Goal: Task Accomplishment & Management: Manage account settings

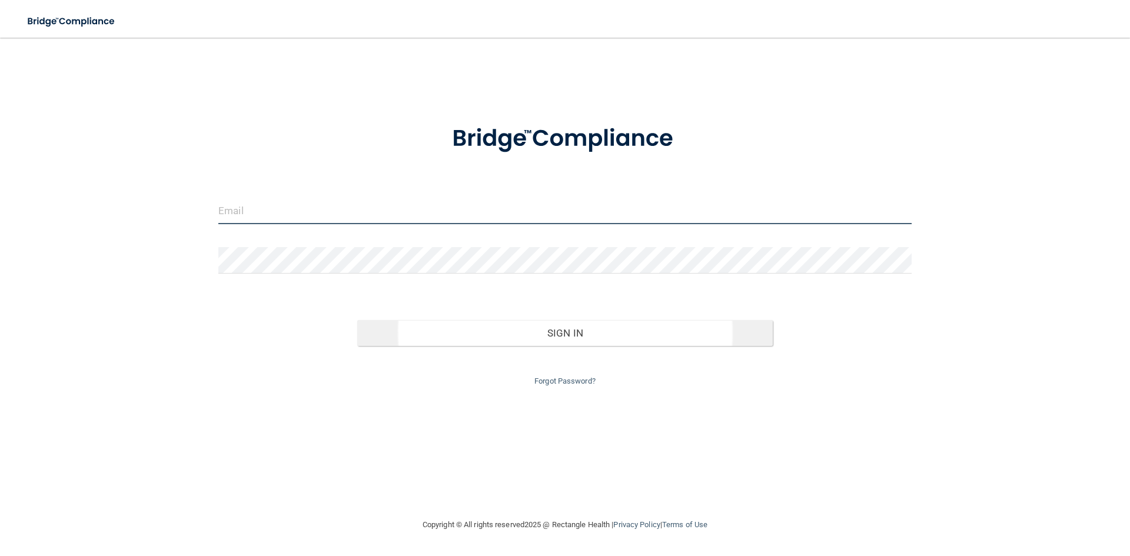
type input "[EMAIL_ADDRESS][DOMAIN_NAME]"
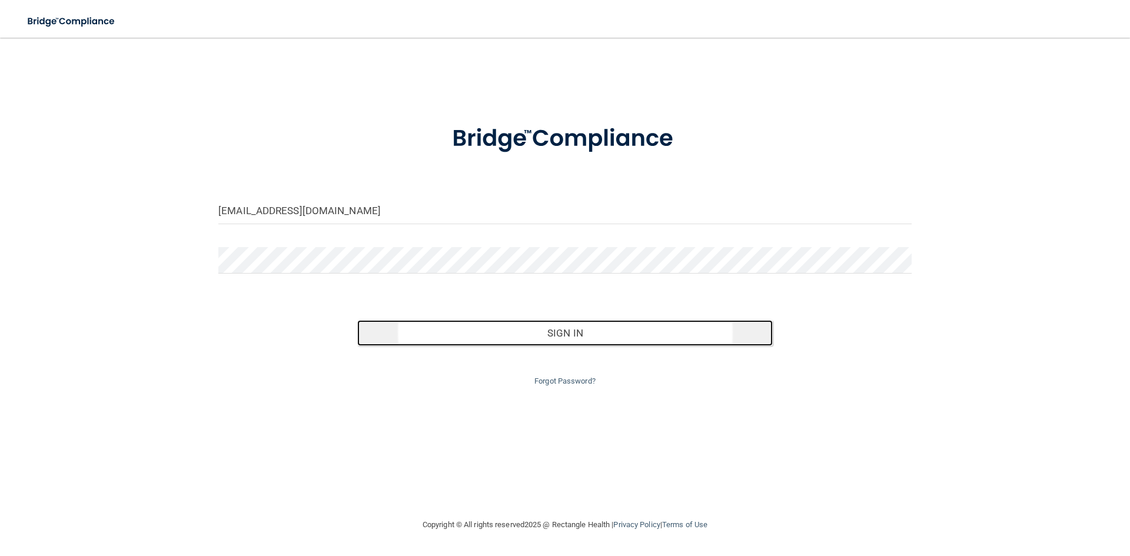
click at [468, 332] on button "Sign In" at bounding box center [565, 333] width 416 height 26
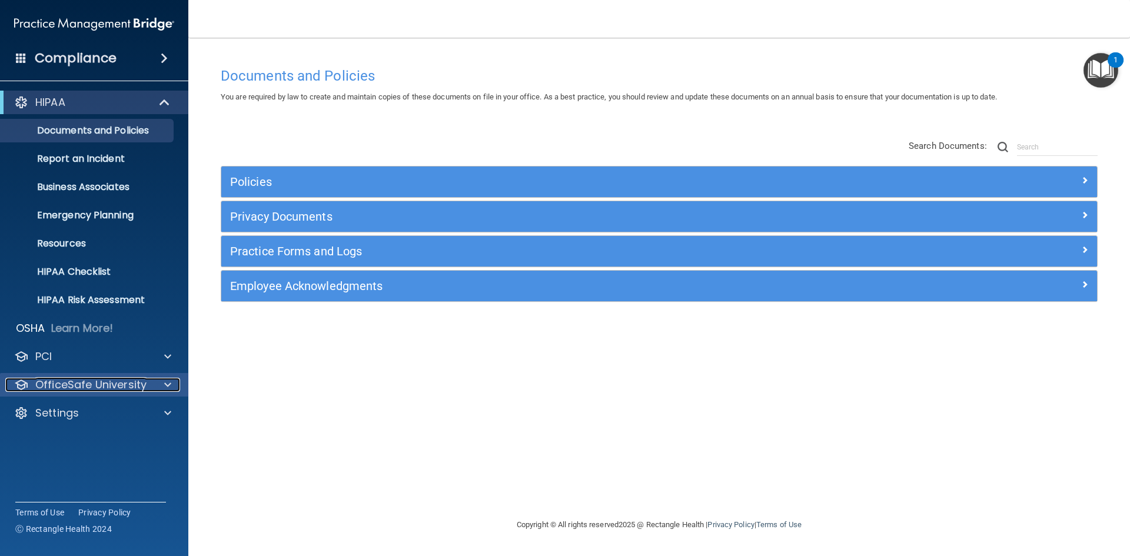
click at [73, 387] on p "OfficeSafe University" at bounding box center [90, 385] width 111 height 14
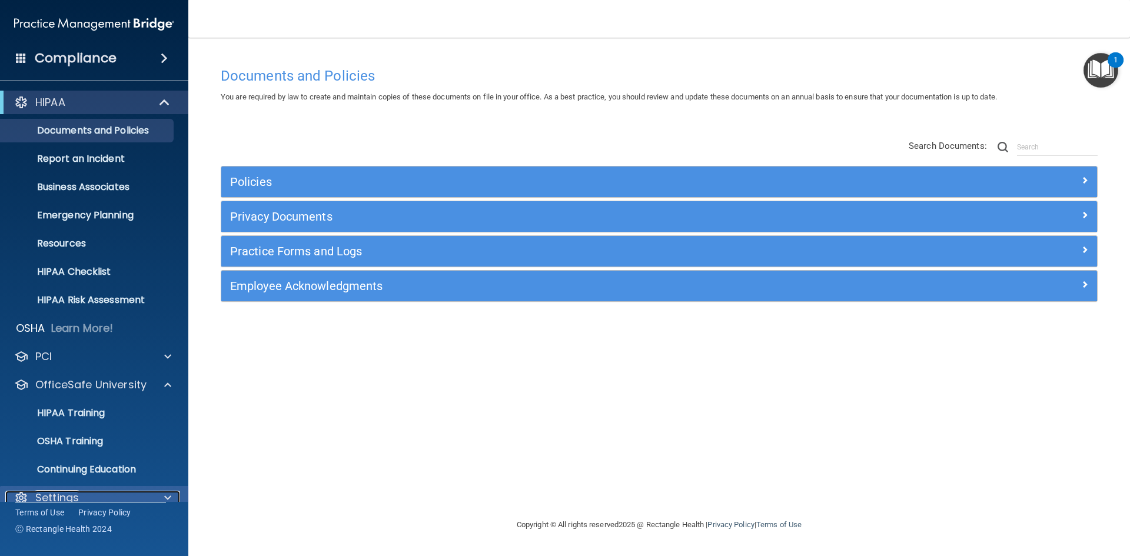
click at [67, 491] on p "Settings" at bounding box center [57, 498] width 44 height 14
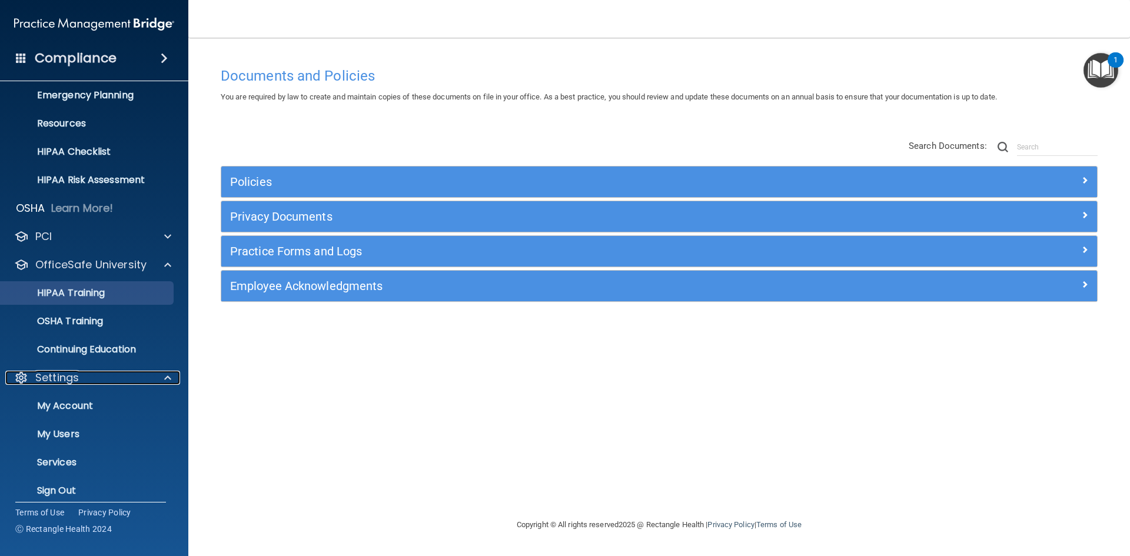
scroll to position [130, 0]
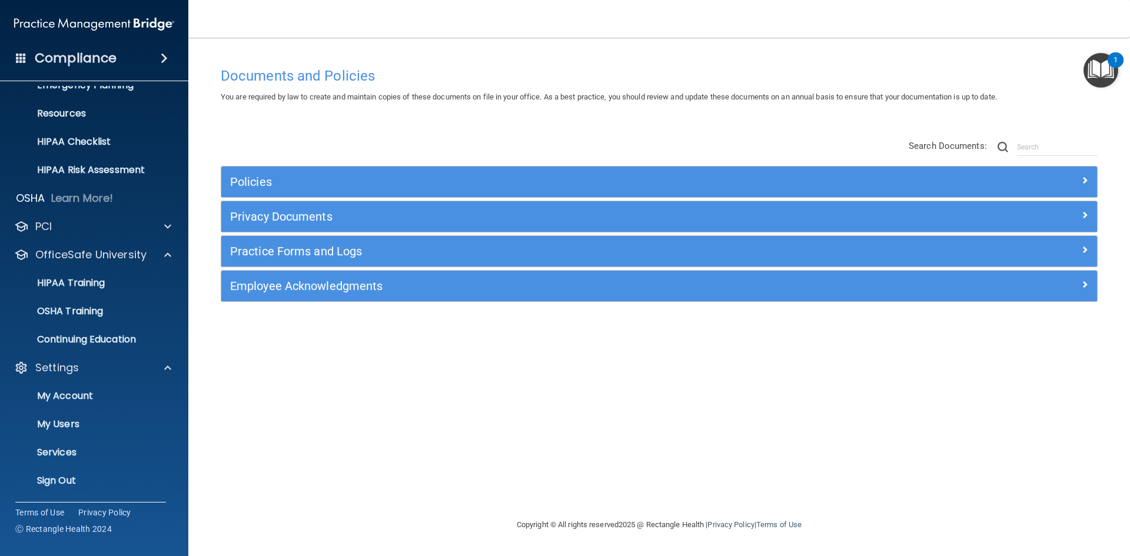
click at [73, 410] on ul "My Account My Users Services Sign Out" at bounding box center [94, 436] width 213 height 113
click at [71, 424] on p "My Users" at bounding box center [88, 425] width 161 height 12
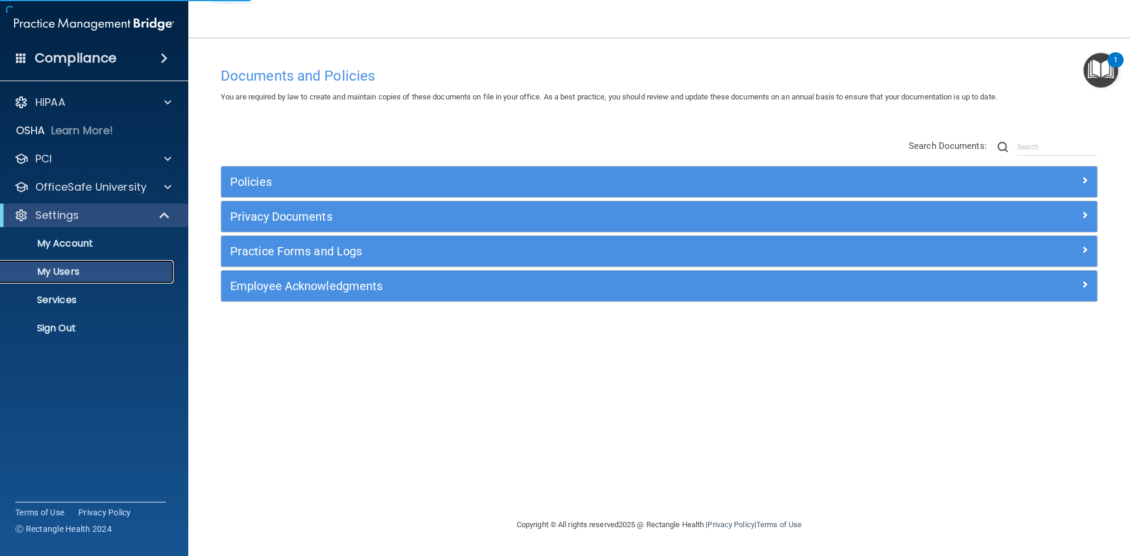
click at [37, 266] on p "My Users" at bounding box center [88, 272] width 161 height 12
select select "20"
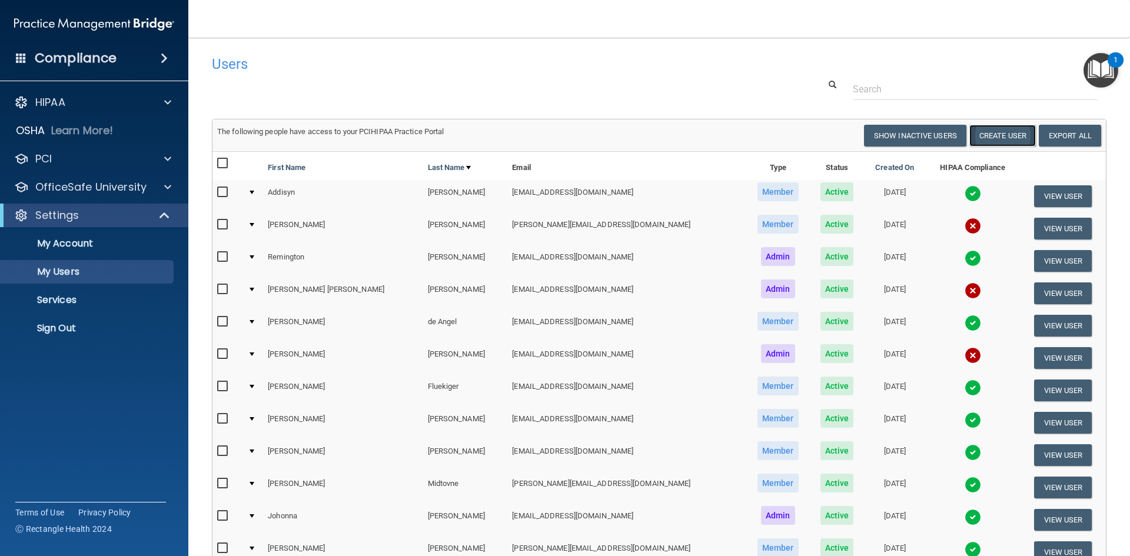
click at [1005, 137] on button "Create User" at bounding box center [1002, 136] width 67 height 22
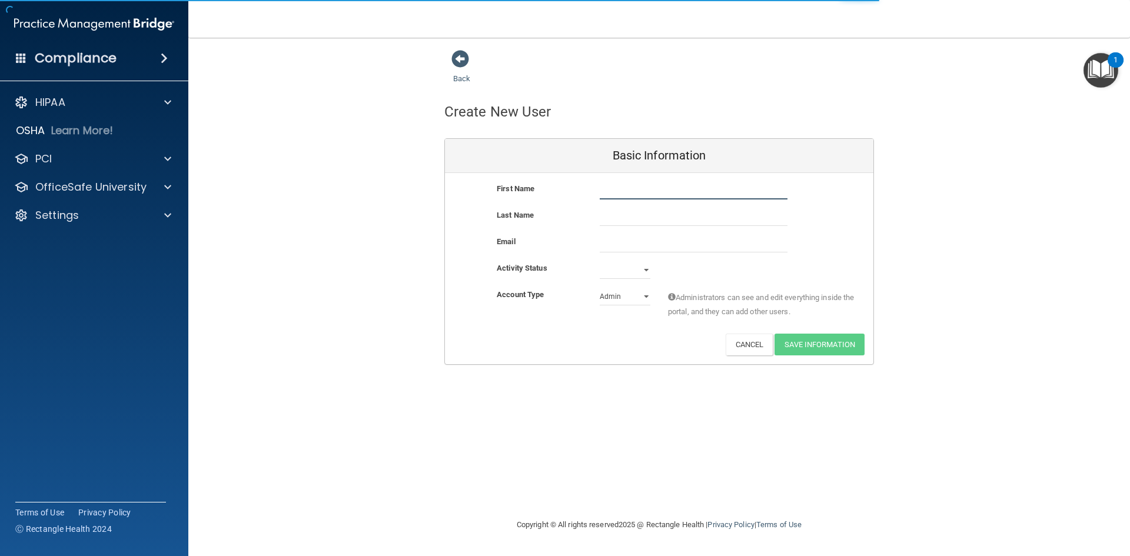
click at [633, 188] on input "text" at bounding box center [694, 191] width 188 height 18
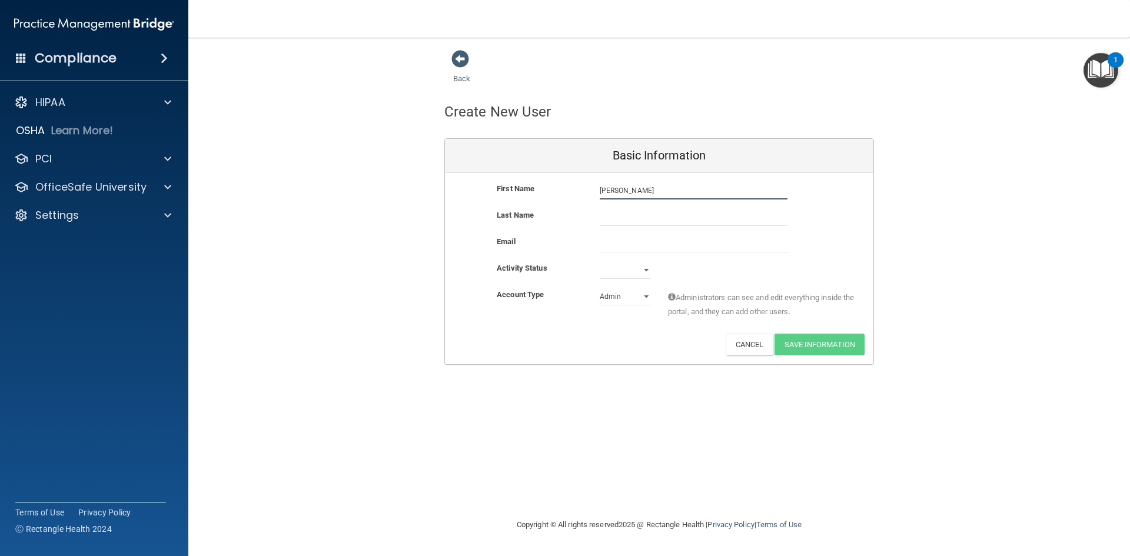
type input "[PERSON_NAME]"
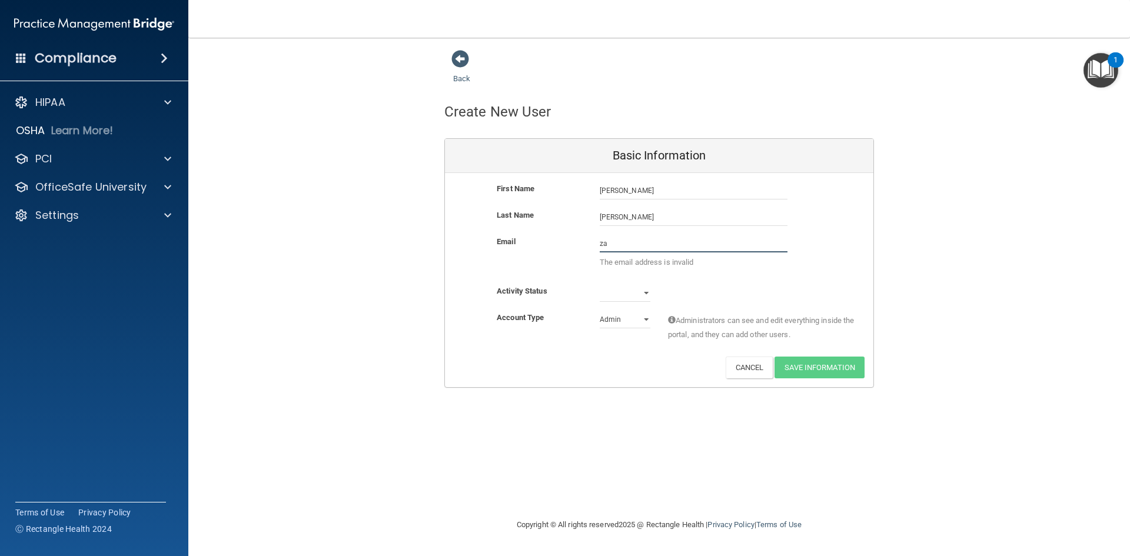
type input "[PERSON_NAME][EMAIL_ADDRESS][PERSON_NAME][DOMAIN_NAME]"
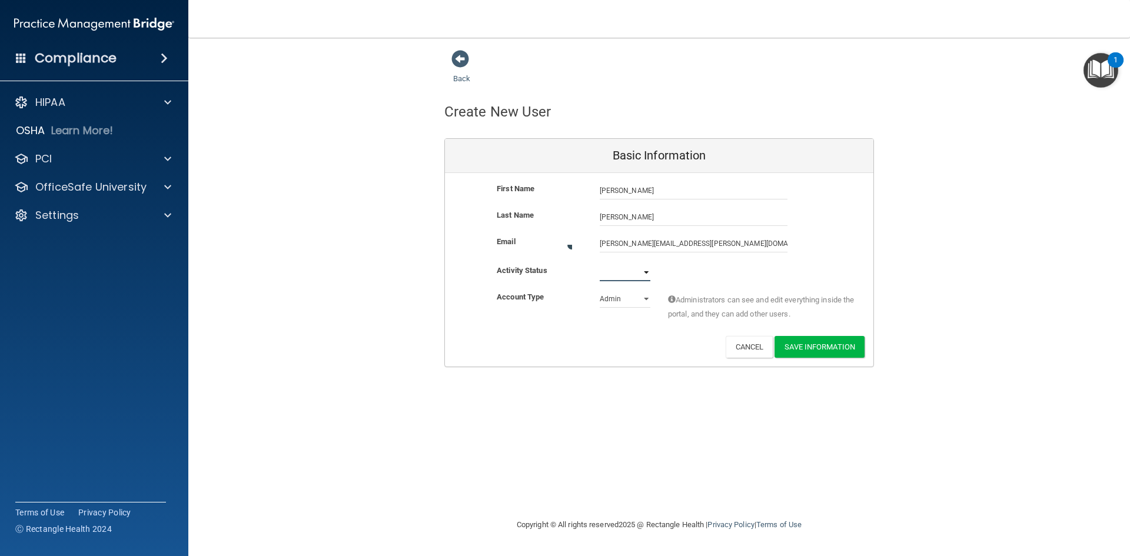
click at [622, 272] on select "Active Inactive" at bounding box center [625, 273] width 51 height 18
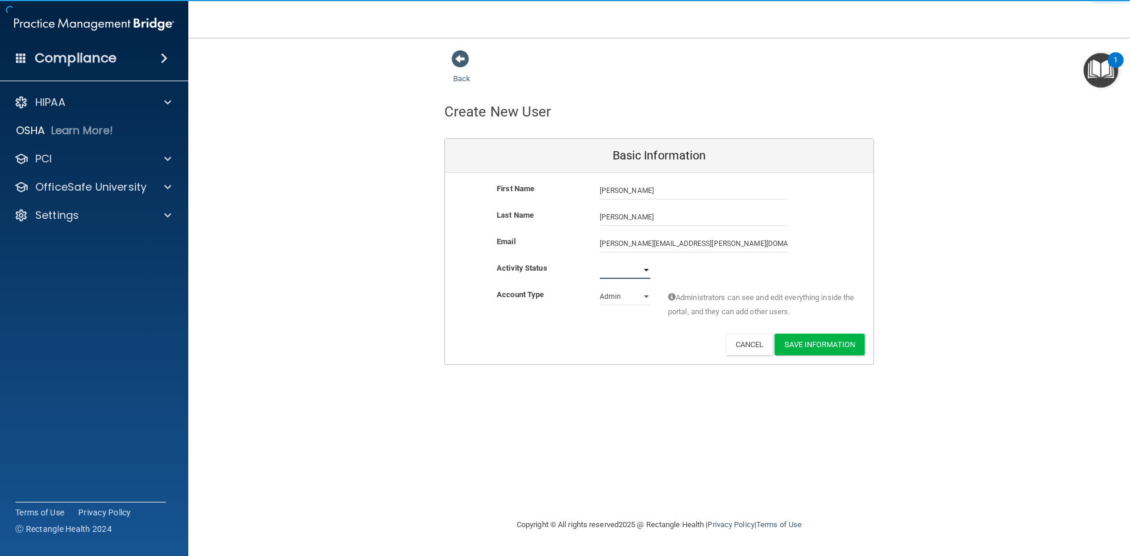
select select "active"
click at [600, 261] on select "Active Inactive" at bounding box center [625, 270] width 51 height 18
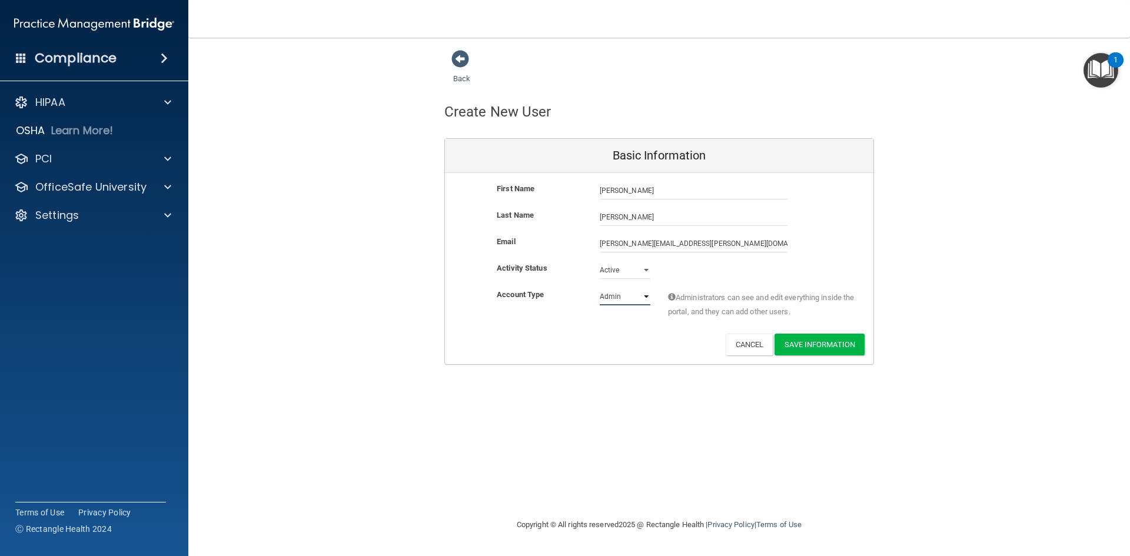
click at [643, 297] on select "Admin Member" at bounding box center [625, 297] width 51 height 18
select select "practice_member"
click at [600, 288] on select "Admin Member" at bounding box center [625, 297] width 51 height 18
click at [821, 350] on button "Save Information" at bounding box center [820, 345] width 90 height 22
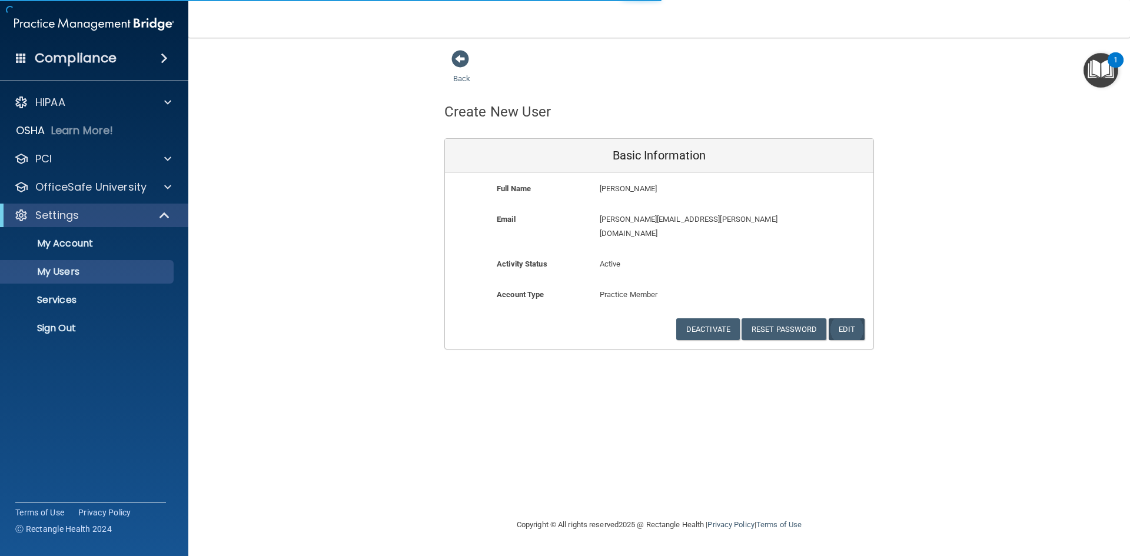
select select "20"
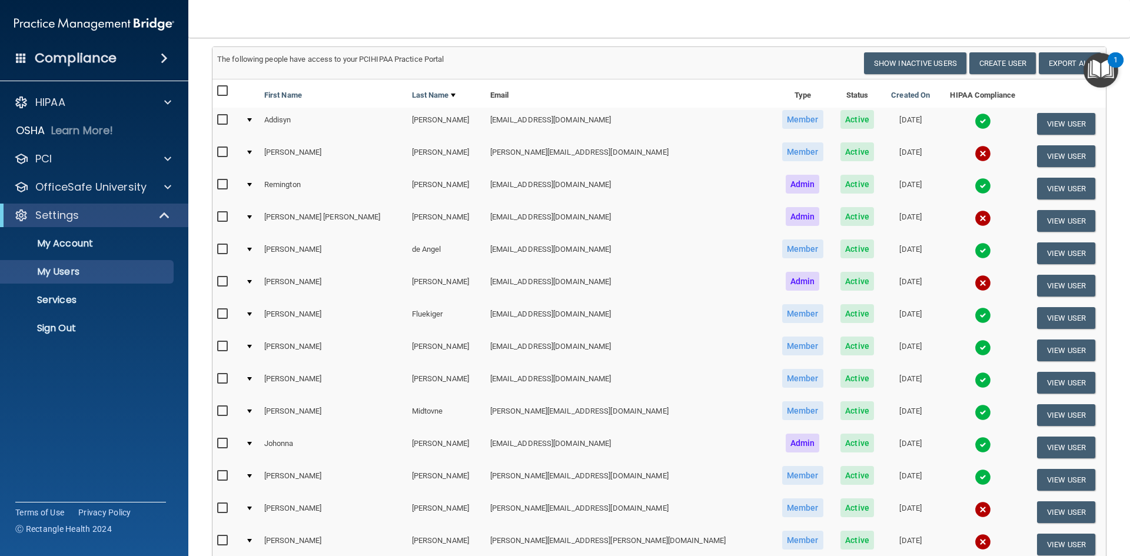
scroll to position [269, 0]
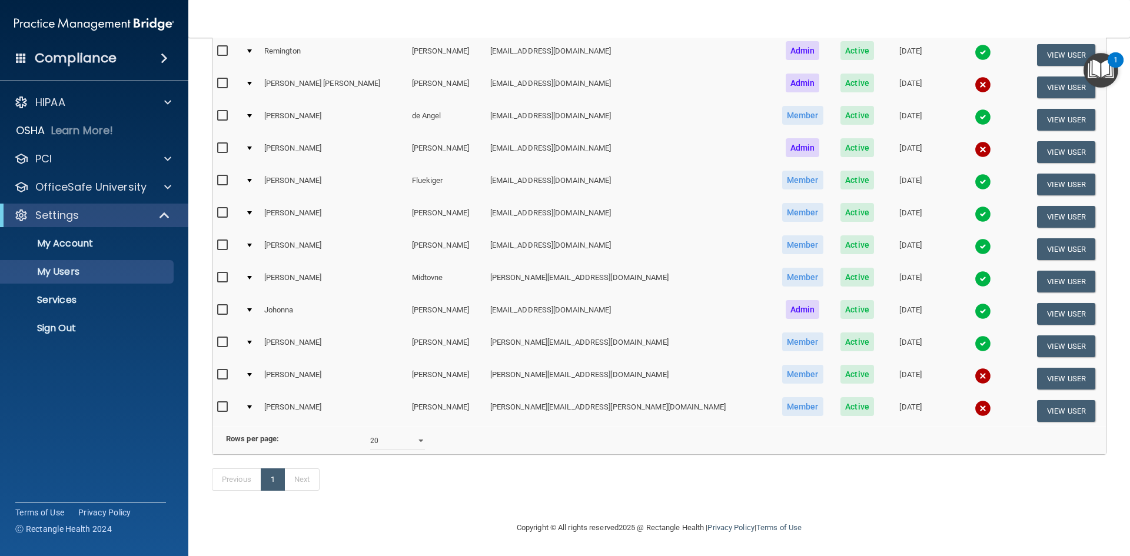
click at [223, 403] on input "checkbox" at bounding box center [224, 407] width 14 height 9
checkbox input "true"
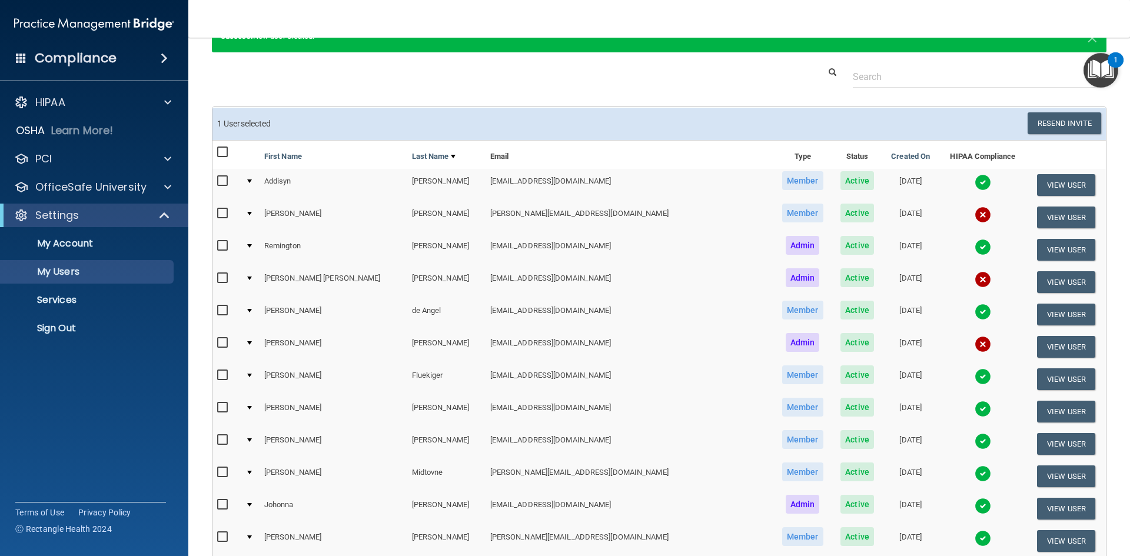
scroll to position [0, 0]
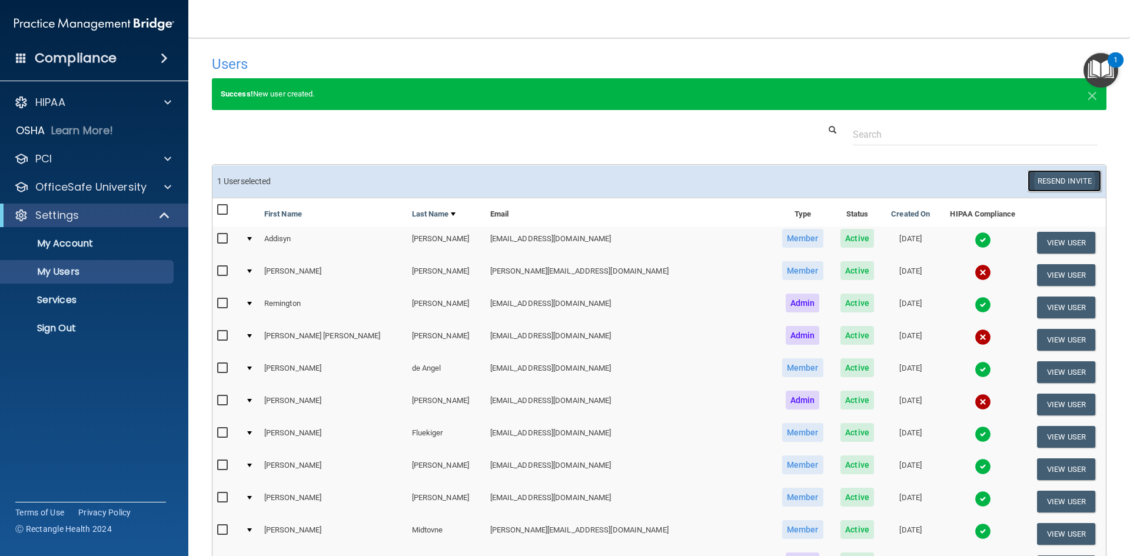
click at [1047, 180] on button "Resend Invite" at bounding box center [1065, 181] width 74 height 22
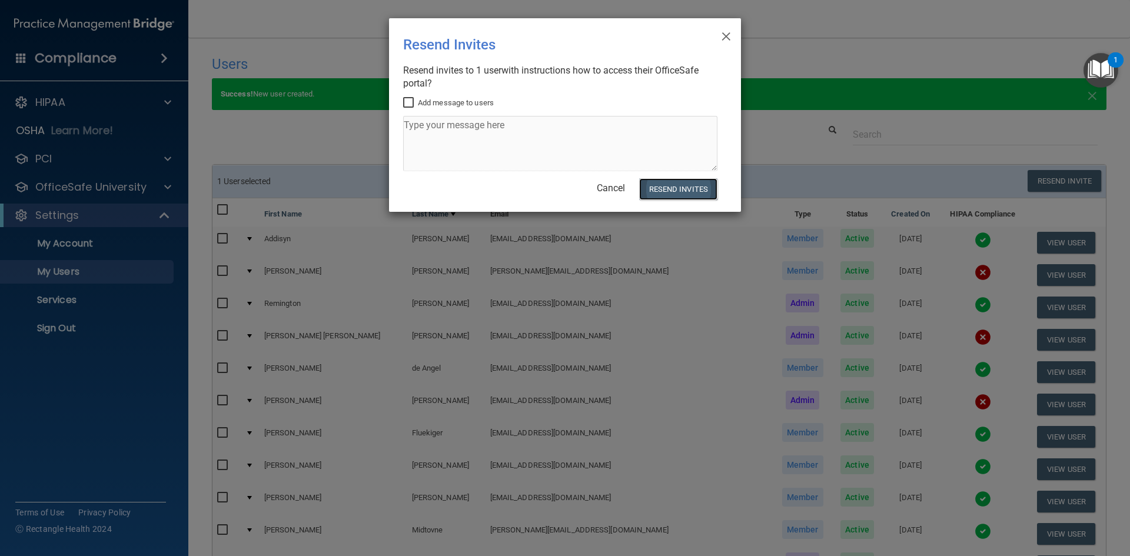
click at [690, 192] on button "Resend Invites" at bounding box center [678, 189] width 78 height 22
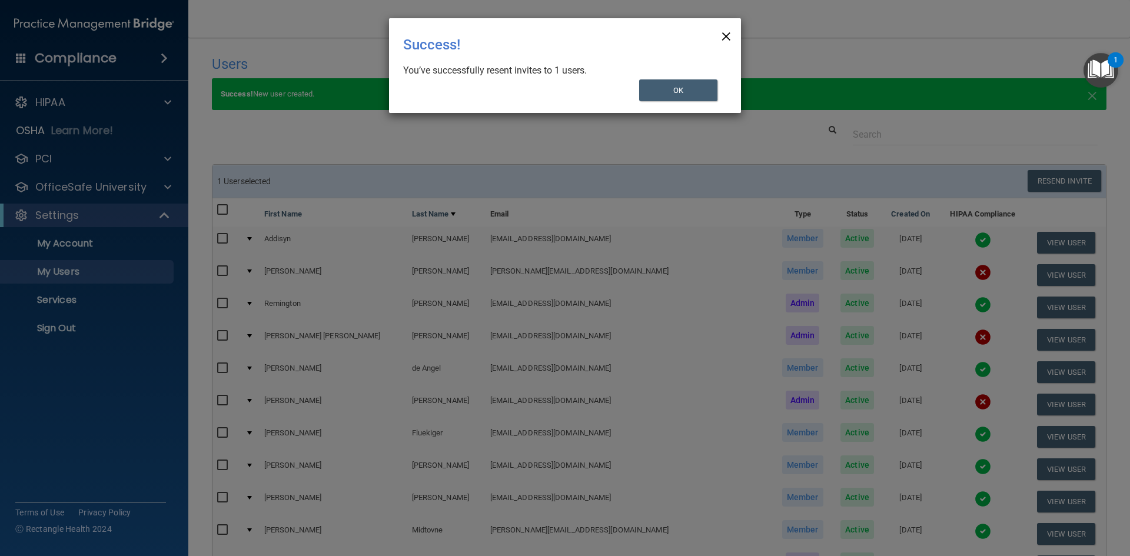
click at [730, 34] on span "×" at bounding box center [726, 35] width 11 height 24
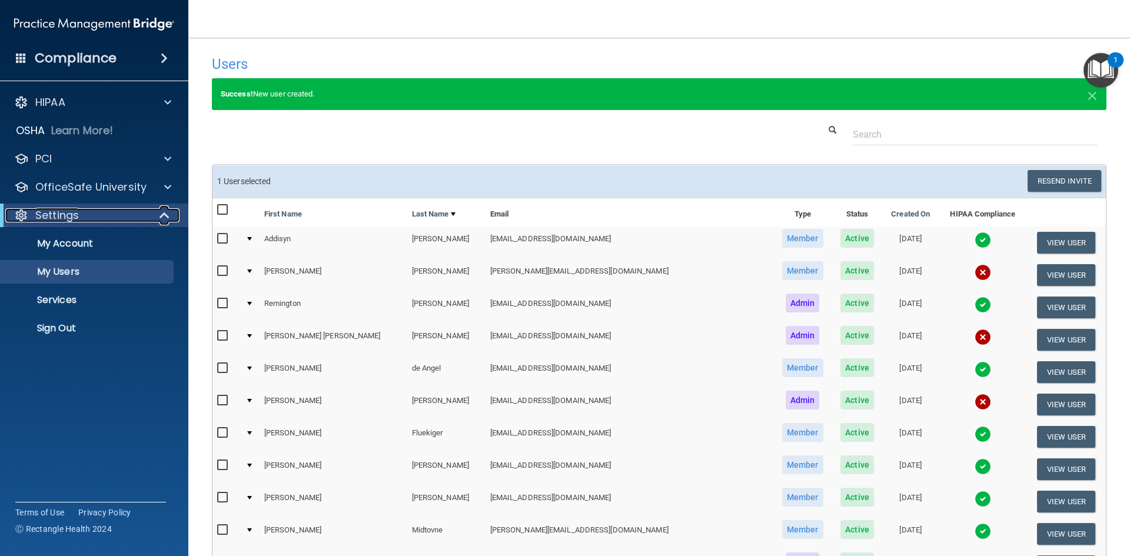
click at [97, 216] on div "Settings" at bounding box center [77, 215] width 145 height 14
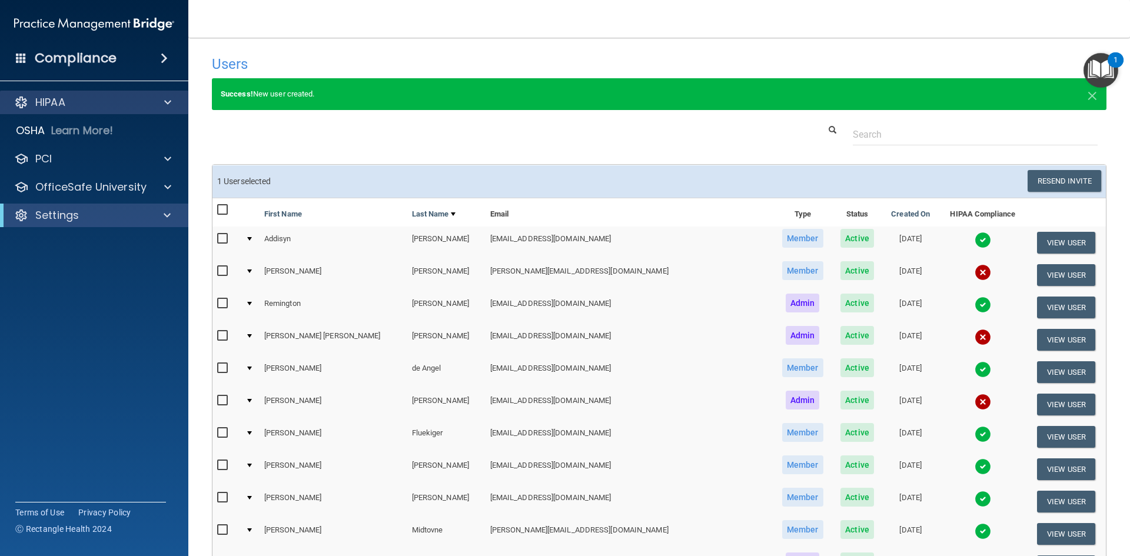
click at [107, 92] on div "HIPAA" at bounding box center [94, 103] width 189 height 24
click at [164, 105] on span at bounding box center [167, 102] width 7 height 14
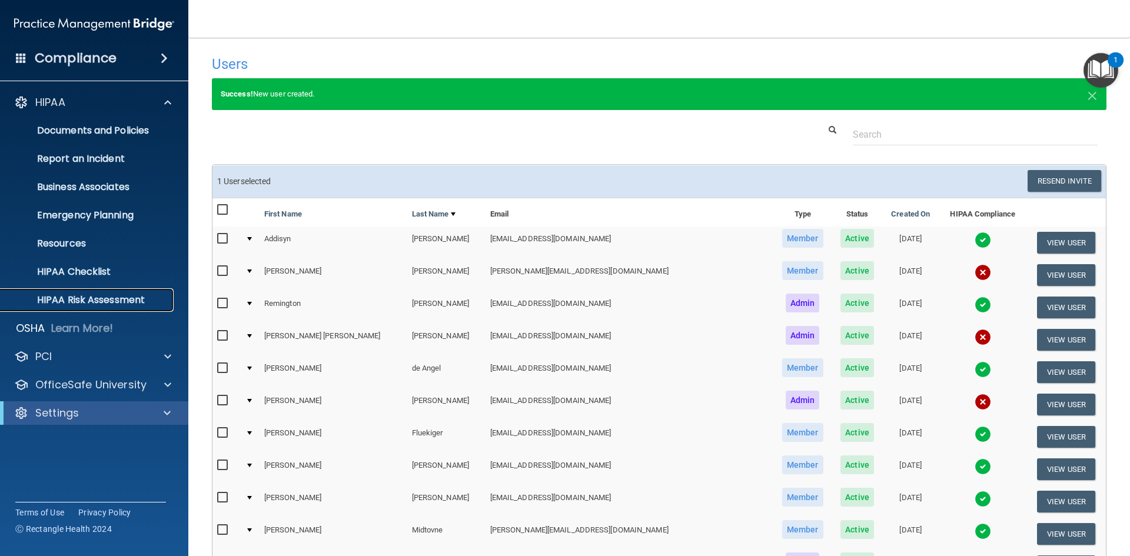
click at [79, 305] on p "HIPAA Risk Assessment" at bounding box center [88, 300] width 161 height 12
